Goal: Task Accomplishment & Management: Manage account settings

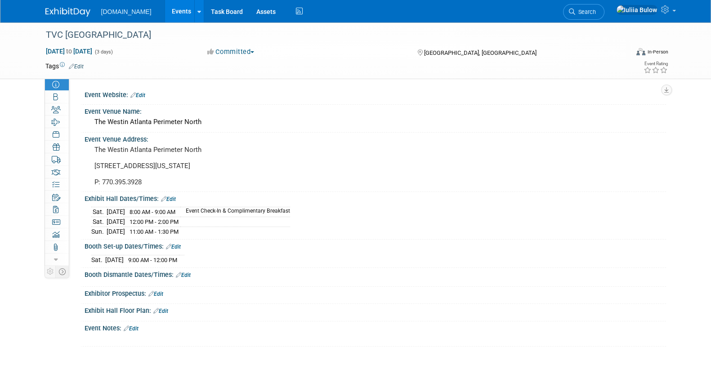
click at [85, 47] on div "Sep 11, 2025 to Sep 13, 2025 (3 days)" at bounding box center [118, 51] width 146 height 9
click at [76, 47] on span "Sep 11, 2025 to Sep 13, 2025" at bounding box center [68, 51] width 47 height 8
select select "8"
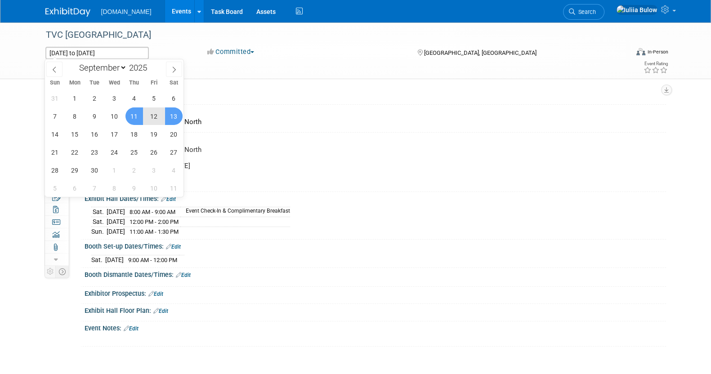
click at [175, 115] on span "13" at bounding box center [174, 117] width 18 height 18
type input "[DATE]"
click at [49, 134] on span "14" at bounding box center [55, 135] width 18 height 18
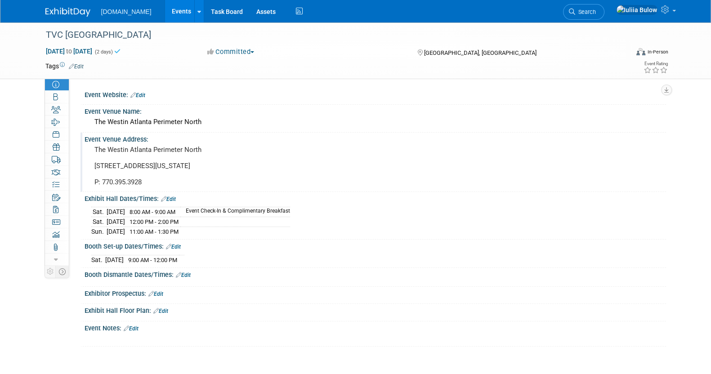
click at [467, 171] on div "Event Venue Address: The Westin Atlanta Perimeter North 7 Concourse Parkway NE,…" at bounding box center [374, 162] width 586 height 59
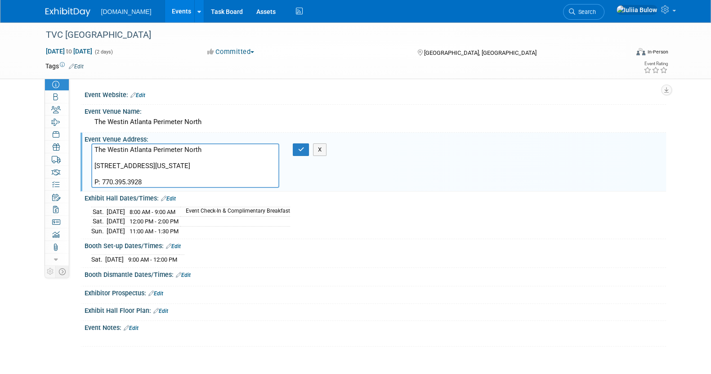
click at [459, 280] on div "Event Website: Edit Event Venue Name: The Westin Atlanta Perimeter North X" at bounding box center [371, 217] width 577 height 259
click at [0, 196] on div "TVC Atlanta Sep 13, 2025 to Sep 14, 2025 (2 days) Sep 13, 2025 to Sep 14, 2025 …" at bounding box center [355, 193] width 711 height 342
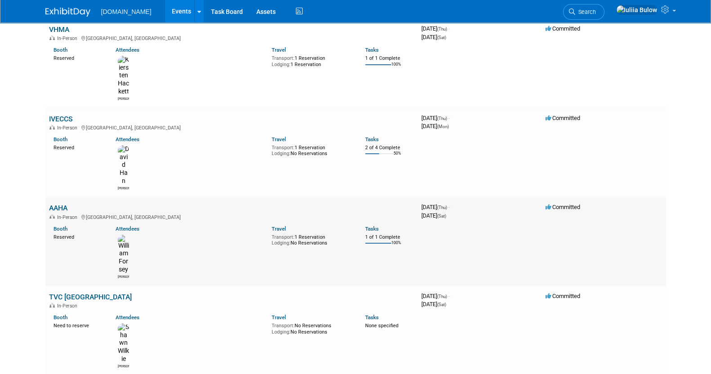
scroll to position [169, 0]
click at [63, 293] on link "TVC [GEOGRAPHIC_DATA]" at bounding box center [90, 297] width 83 height 9
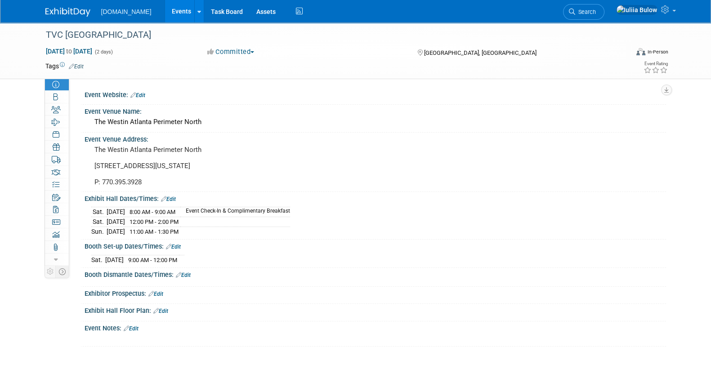
click at [76, 66] on link "Edit" at bounding box center [76, 66] width 15 height 6
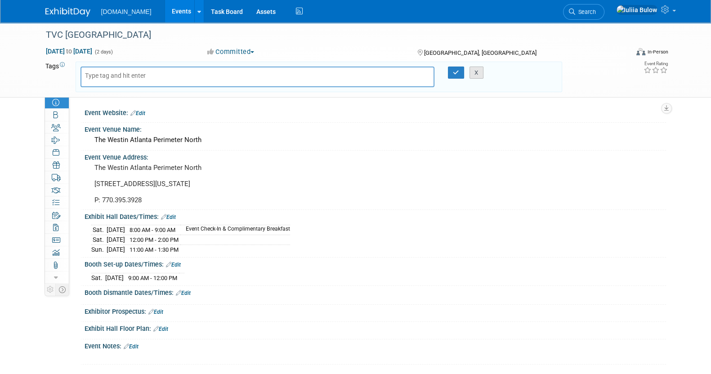
click at [480, 72] on button "X" at bounding box center [477, 73] width 14 height 13
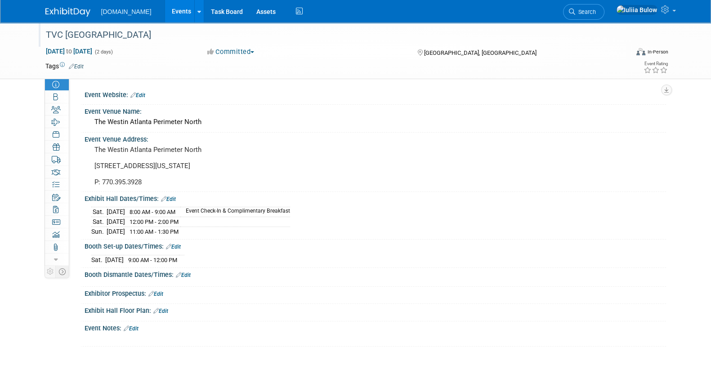
click at [58, 38] on div "TVC [GEOGRAPHIC_DATA]" at bounding box center [329, 35] width 573 height 16
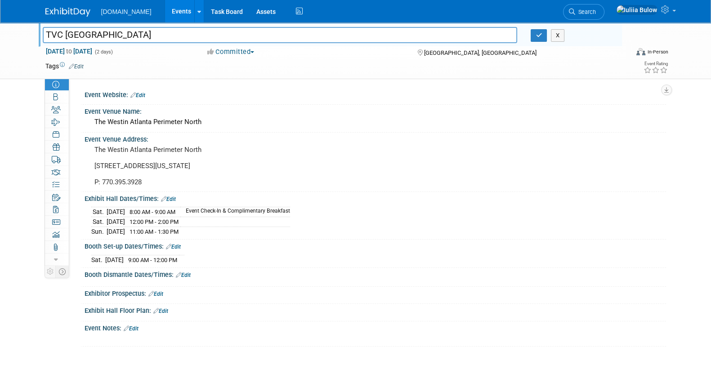
click at [43, 272] on div "Event Information Event Info Booth Booth 1 Staff 1 Staff 0 Travel Reservations …" at bounding box center [356, 184] width 634 height 324
click at [65, 270] on icon at bounding box center [62, 272] width 7 height 7
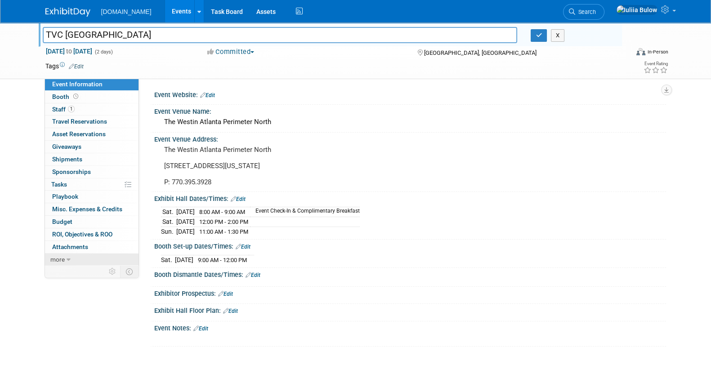
click at [68, 259] on icon at bounding box center [69, 260] width 4 height 6
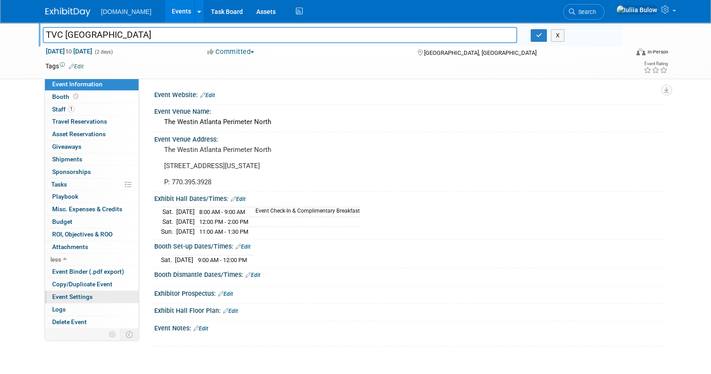
click at [97, 298] on link "Event Settings" at bounding box center [92, 297] width 94 height 12
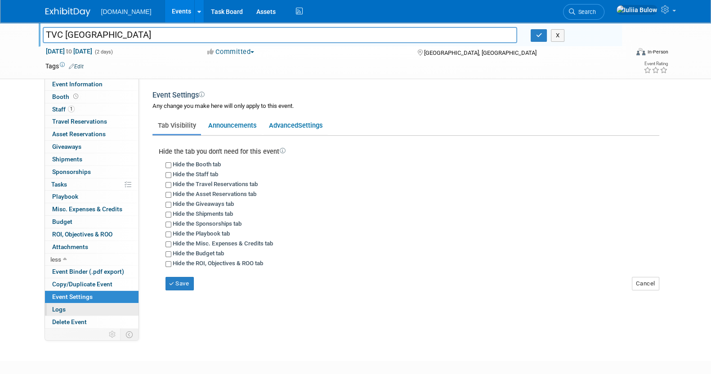
click at [80, 309] on link "Logs" at bounding box center [92, 310] width 94 height 12
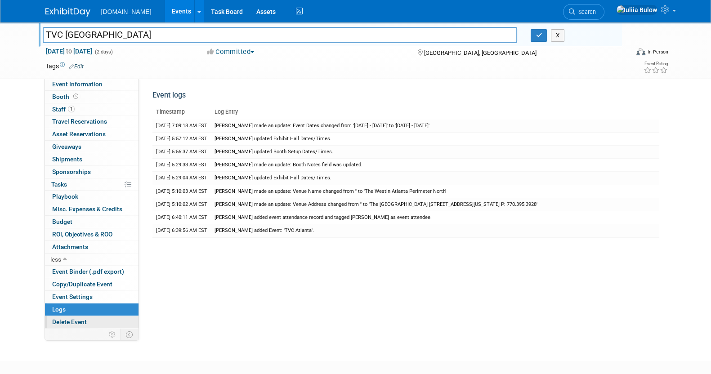
click at [77, 319] on span "Delete Event" at bounding box center [69, 322] width 35 height 7
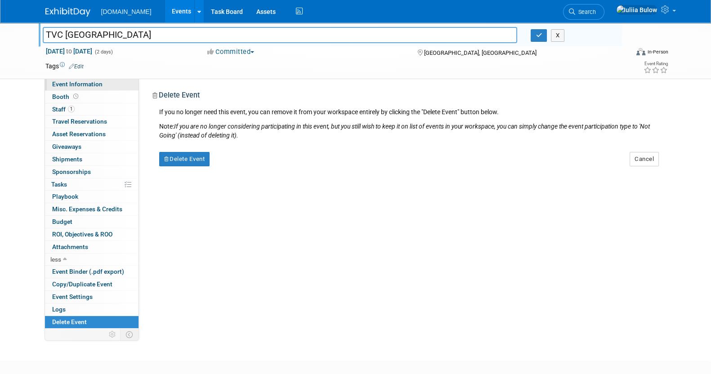
click at [90, 83] on span "Event Information" at bounding box center [77, 84] width 50 height 7
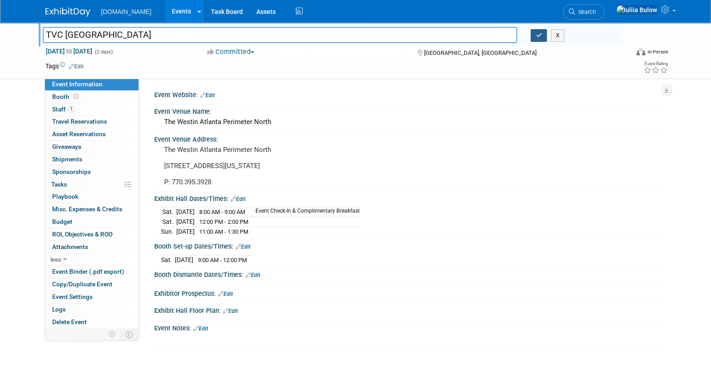
click at [543, 35] on button "button" at bounding box center [539, 35] width 16 height 13
